Goal: Task Accomplishment & Management: Manage account settings

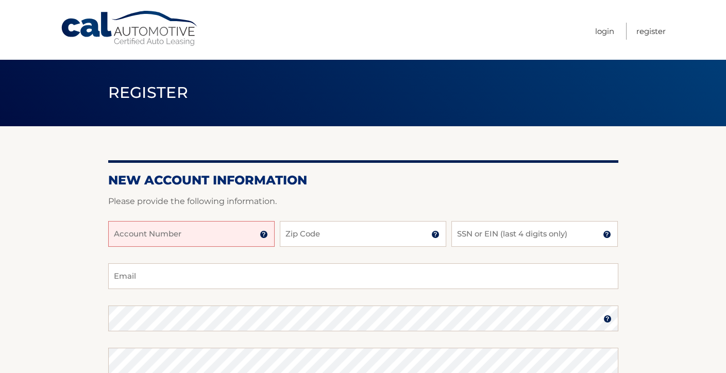
click at [264, 233] on img at bounding box center [264, 234] width 8 height 8
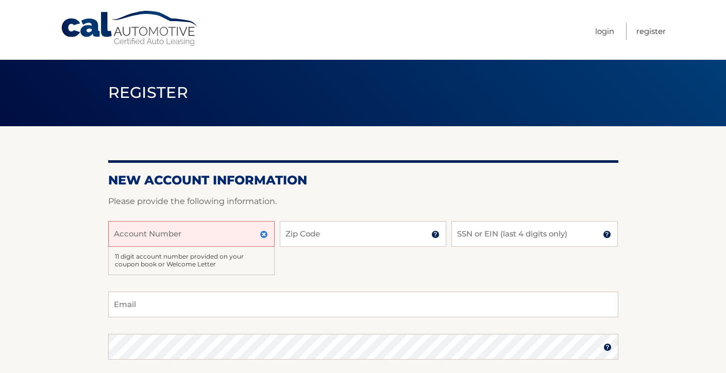
click at [214, 258] on div "11 digit account number provided on your coupon book or Welcome Letter" at bounding box center [191, 261] width 166 height 28
click at [213, 235] on input "Account Number" at bounding box center [191, 234] width 166 height 26
type input "44456010520"
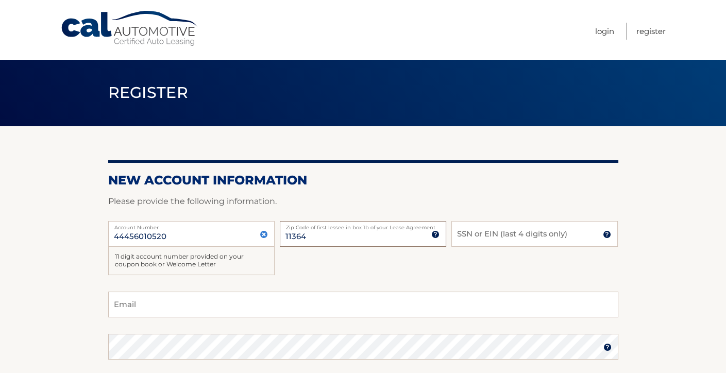
type input "11364"
type input "3817"
type input "ken_cusick@yahoo.com"
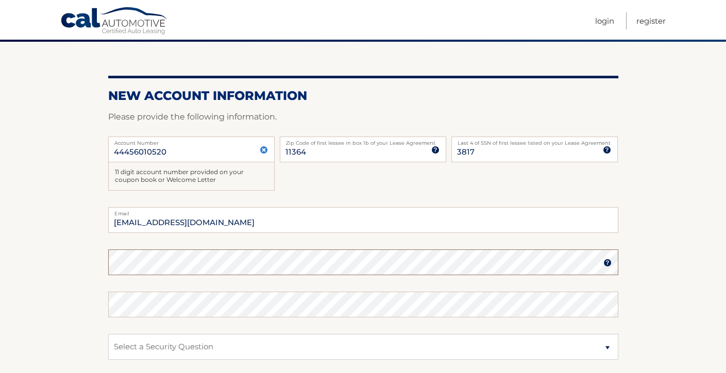
scroll to position [261, 0]
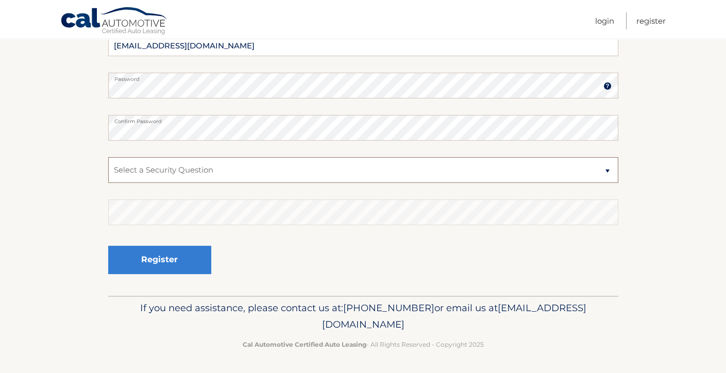
click at [266, 162] on select "Select a Security Question What was the name of your elementary school? What is…" at bounding box center [363, 170] width 510 height 26
click at [604, 86] on img at bounding box center [607, 86] width 8 height 8
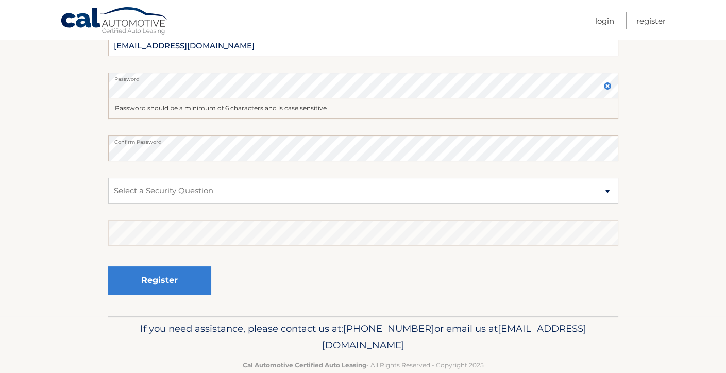
click at [608, 86] on img at bounding box center [607, 86] width 8 height 8
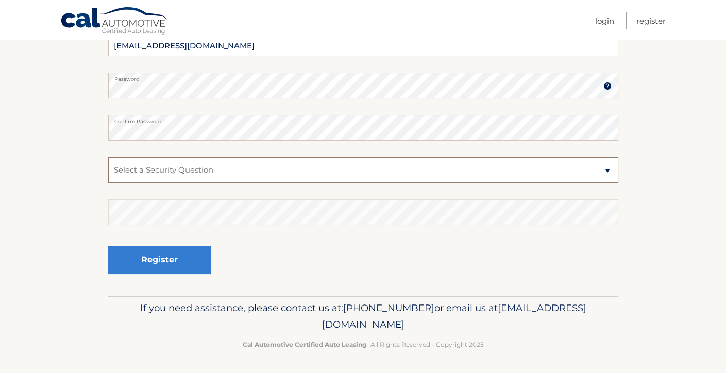
click at [435, 180] on select "Select a Security Question What was the name of your elementary school? What is…" at bounding box center [363, 170] width 510 height 26
select select "2"
click at [108, 157] on select "Select a Security Question What was the name of your elementary school? What is…" at bounding box center [363, 170] width 510 height 26
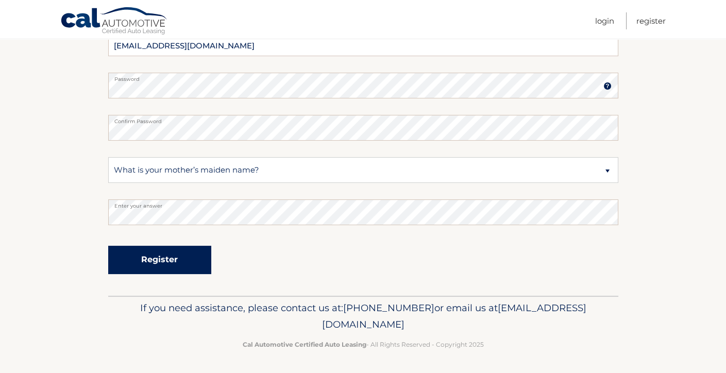
click at [153, 260] on button "Register" at bounding box center [159, 260] width 103 height 28
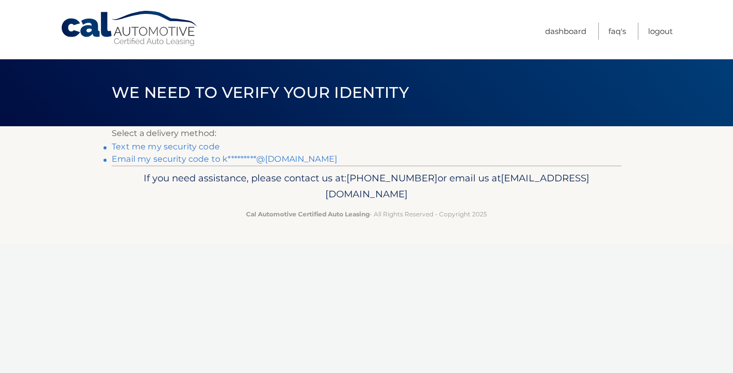
click at [193, 147] on link "Text me my security code" at bounding box center [166, 147] width 108 height 10
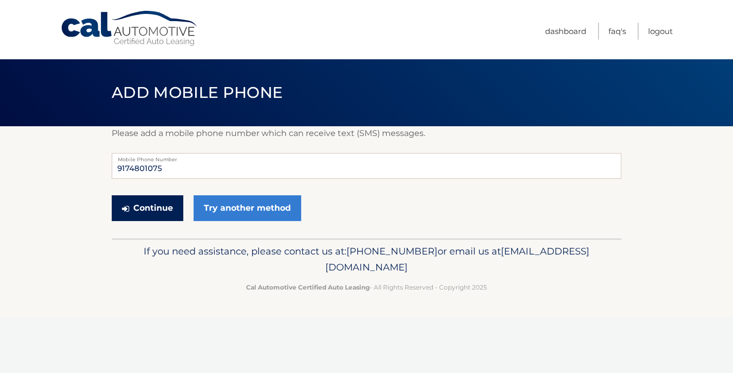
click at [159, 209] on button "Continue" at bounding box center [148, 208] width 72 height 26
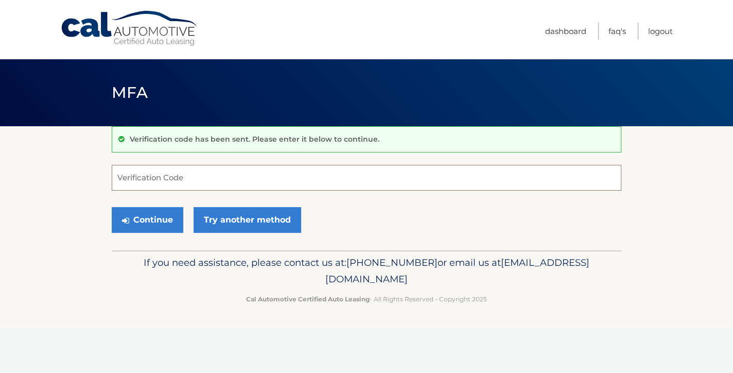
click at [206, 178] on input "Verification Code" at bounding box center [367, 178] width 510 height 26
type input "166845"
click at [154, 223] on button "Continue" at bounding box center [148, 220] width 72 height 26
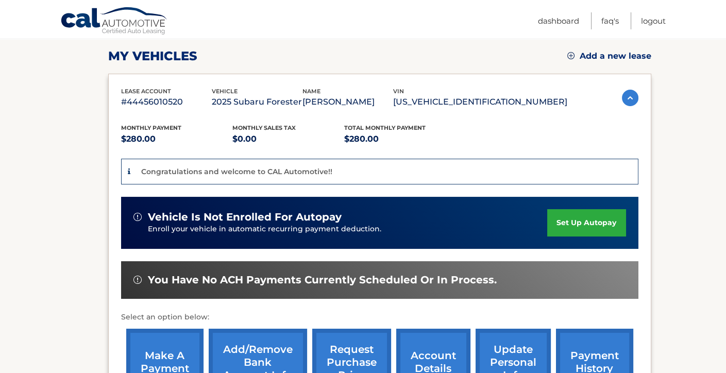
scroll to position [155, 0]
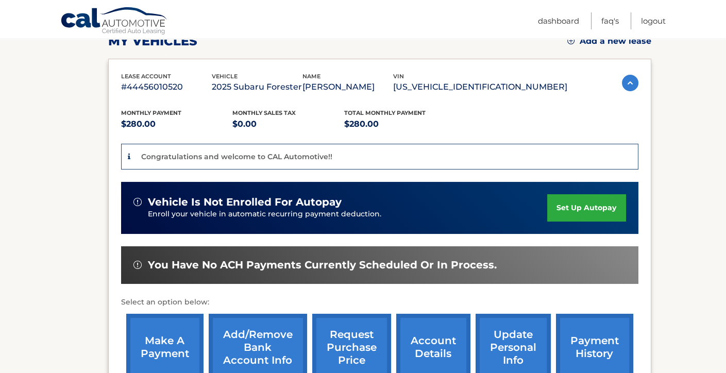
click at [576, 207] on link "set up autopay" at bounding box center [586, 207] width 78 height 27
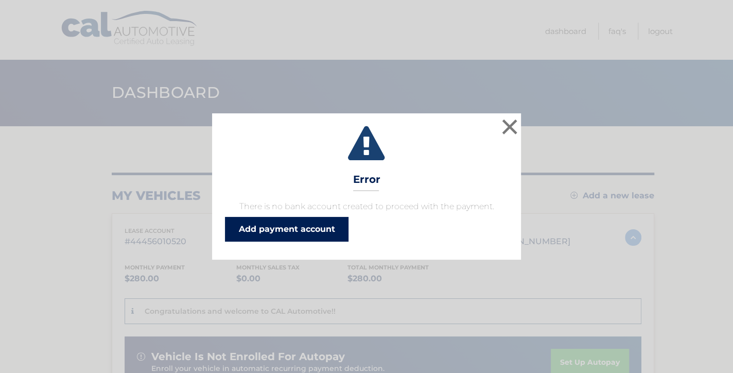
click at [292, 227] on link "Add payment account" at bounding box center [287, 229] width 124 height 25
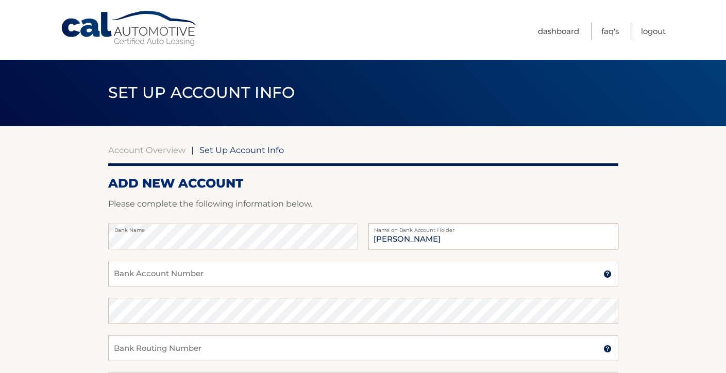
type input "[PERSON_NAME]"
click at [297, 280] on input "Bank Account Number" at bounding box center [363, 274] width 510 height 26
type input "195081856"
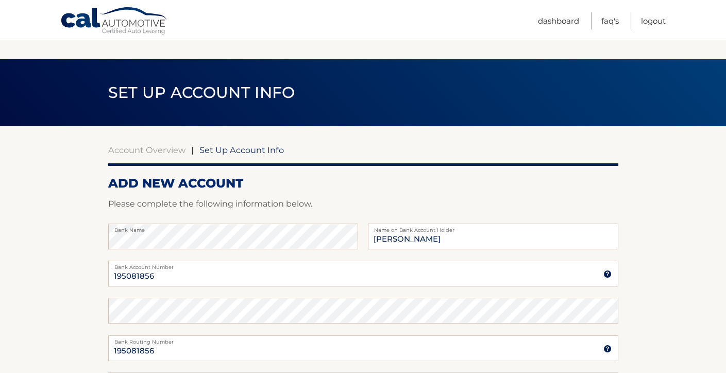
scroll to position [224, 0]
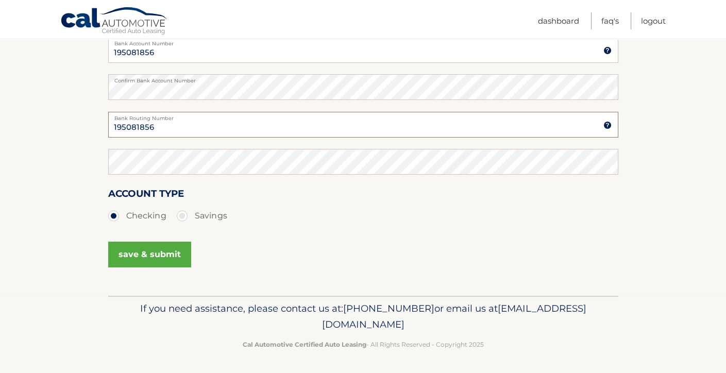
click at [202, 123] on input "195081856" at bounding box center [363, 125] width 510 height 26
type input "1"
type input "021406667"
click at [150, 252] on button "save & submit" at bounding box center [149, 255] width 83 height 26
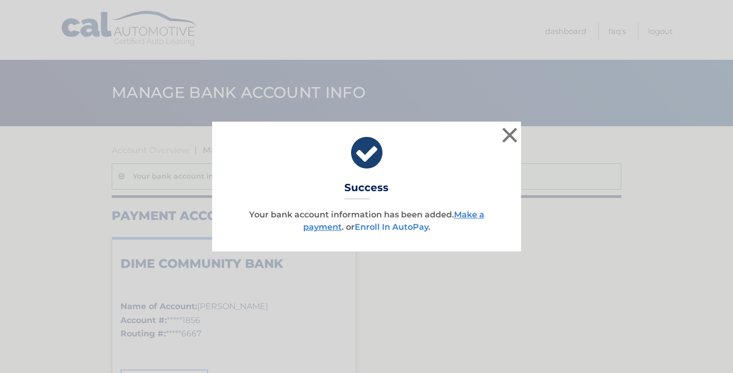
click at [412, 226] on link "Enroll In AutoPay" at bounding box center [392, 227] width 74 height 10
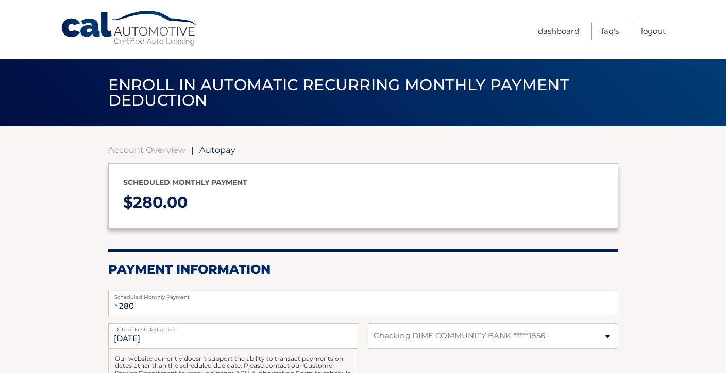
select select "MTk0OTA2ZDgtY2VhNi00ZDQ5LTliNjYtZTAxNWIzNWI0MzBl"
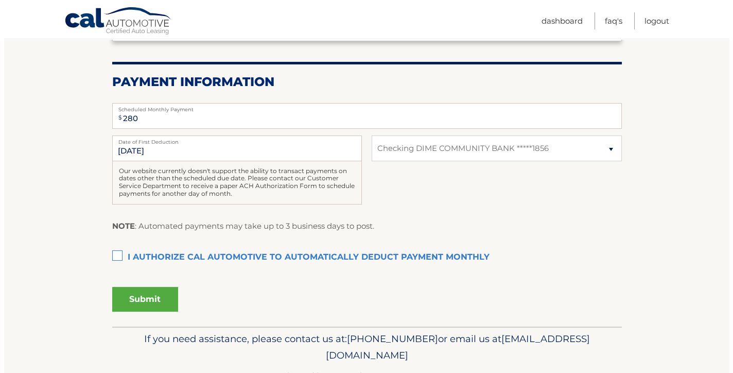
scroll to position [206, 0]
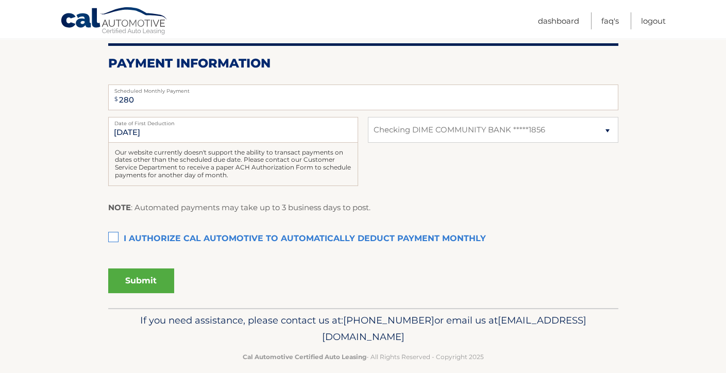
click at [112, 234] on label "I authorize cal automotive to automatically deduct payment monthly This checkbo…" at bounding box center [363, 239] width 510 height 21
click at [0, 0] on input "I authorize cal automotive to automatically deduct payment monthly This checkbo…" at bounding box center [0, 0] width 0 height 0
click at [148, 276] on button "Submit" at bounding box center [141, 280] width 66 height 25
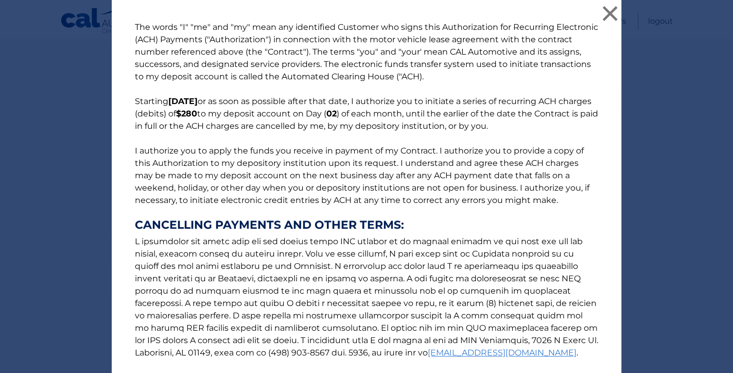
scroll to position [113, 0]
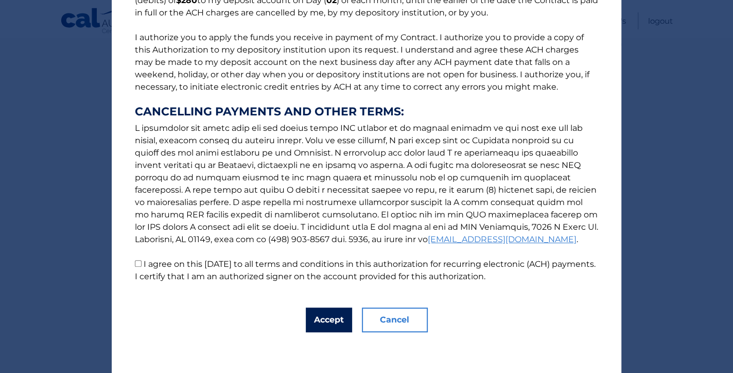
click at [313, 315] on button "Accept" at bounding box center [329, 320] width 46 height 25
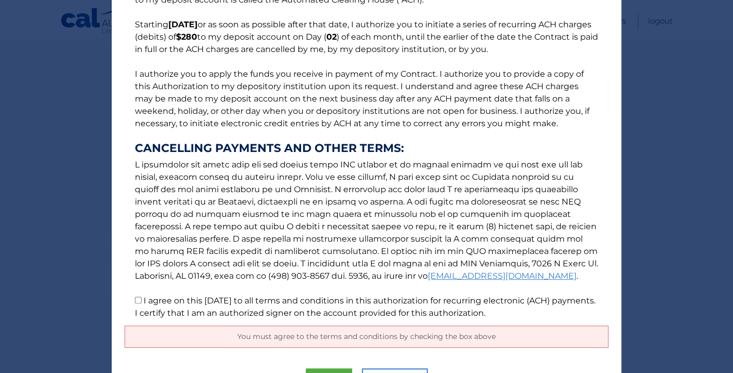
scroll to position [137, 0]
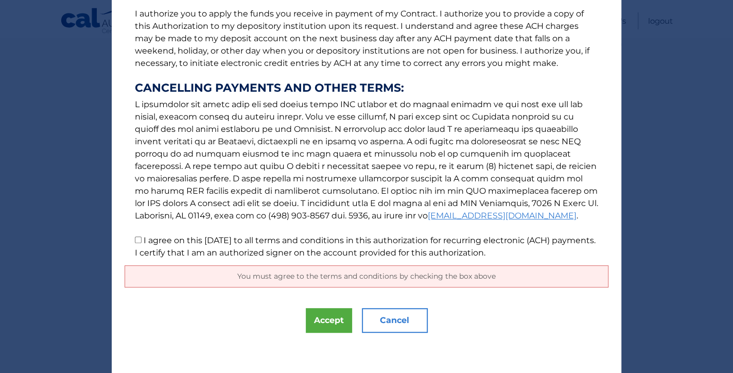
click at [135, 238] on input "I agree on this [DATE] to all terms and conditions in this authorization for re…" at bounding box center [138, 239] width 7 height 7
checkbox input "true"
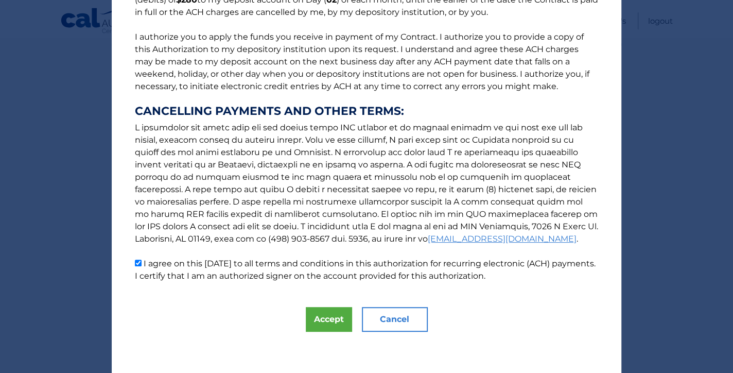
scroll to position [113, 0]
click at [320, 320] on button "Accept" at bounding box center [329, 320] width 46 height 25
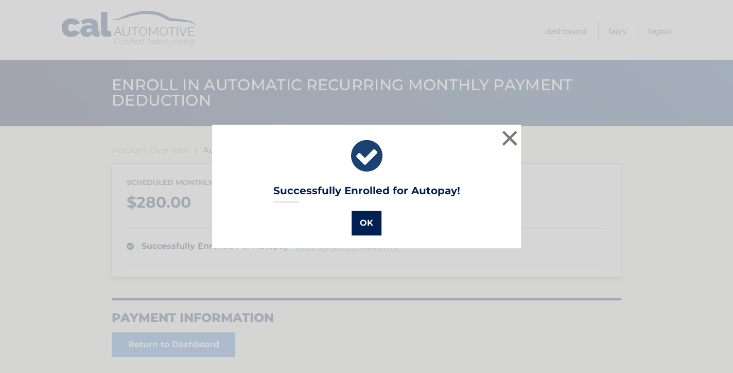
click at [363, 227] on button "OK" at bounding box center [367, 223] width 30 height 25
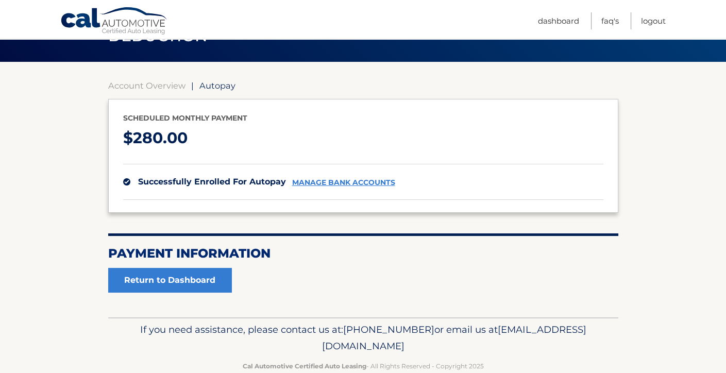
scroll to position [86, 0]
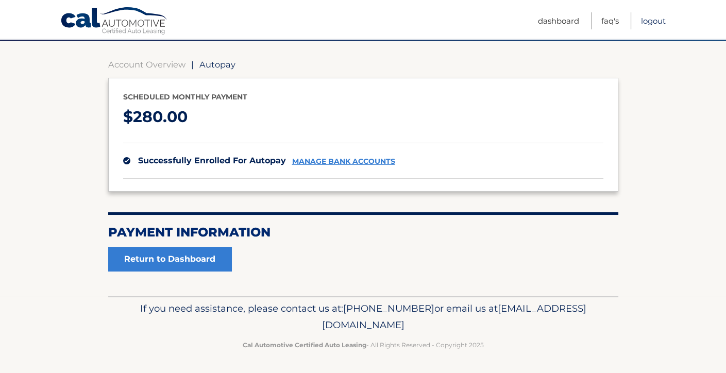
click at [649, 23] on link "Logout" at bounding box center [653, 20] width 25 height 17
